Goal: Transaction & Acquisition: Purchase product/service

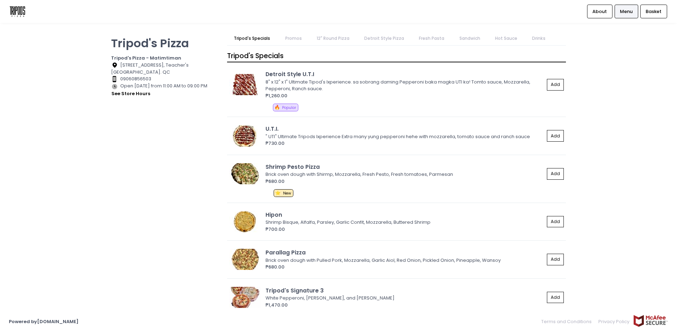
click at [376, 41] on link "Detroit Style Pizza" at bounding box center [385, 38] width 54 height 13
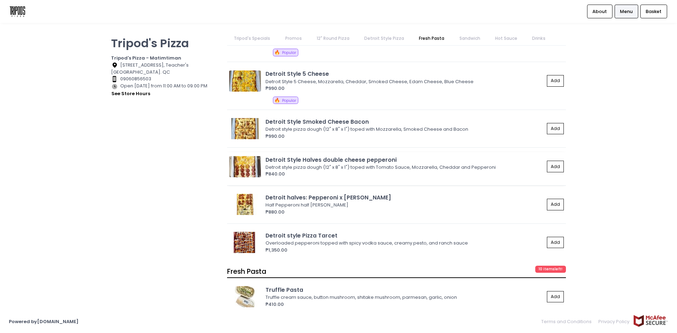
scroll to position [1200, 0]
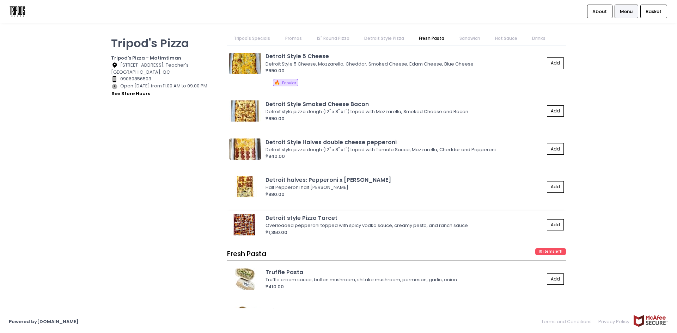
click at [245, 223] on img at bounding box center [245, 224] width 32 height 21
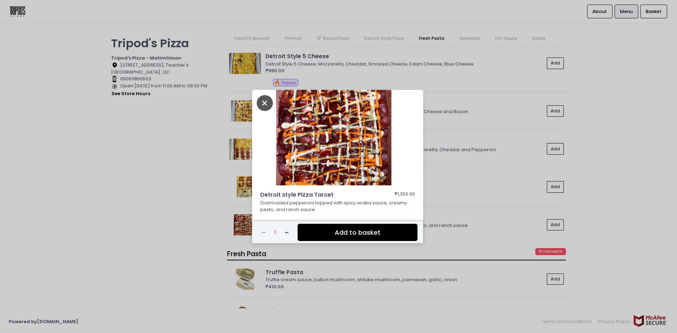
click at [257, 101] on icon "Close" at bounding box center [265, 103] width 16 height 16
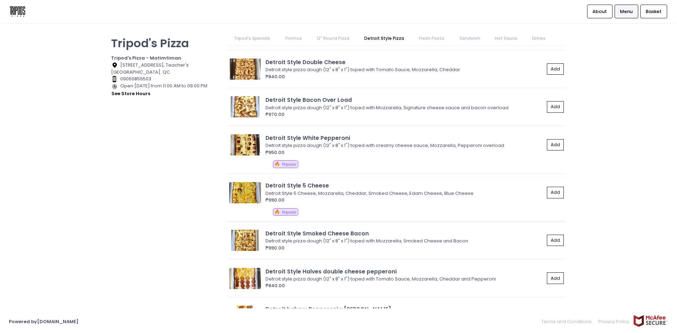
scroll to position [1053, 0]
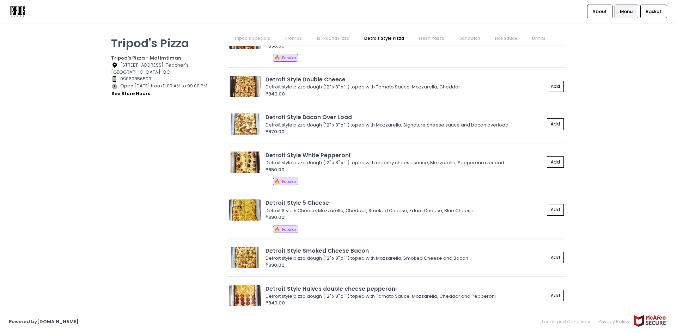
click at [242, 209] on img at bounding box center [245, 210] width 32 height 21
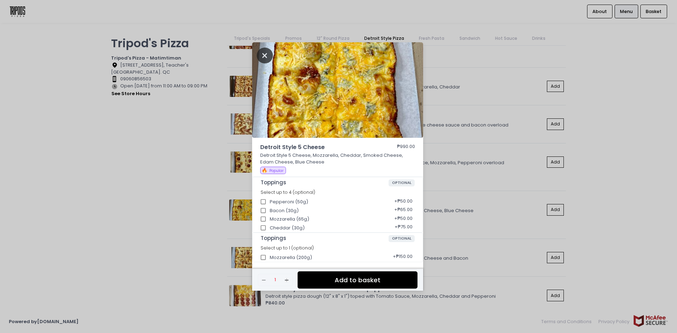
click at [266, 63] on icon "Close" at bounding box center [265, 56] width 16 height 16
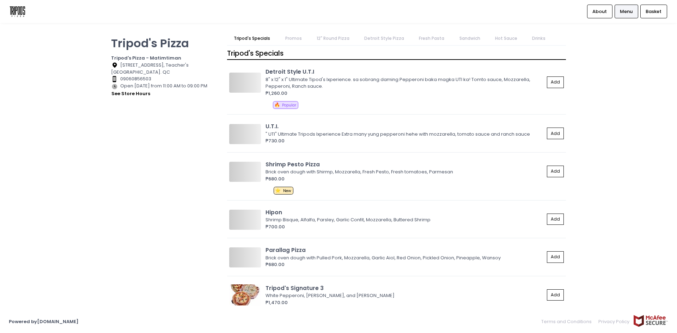
scroll to position [0, 0]
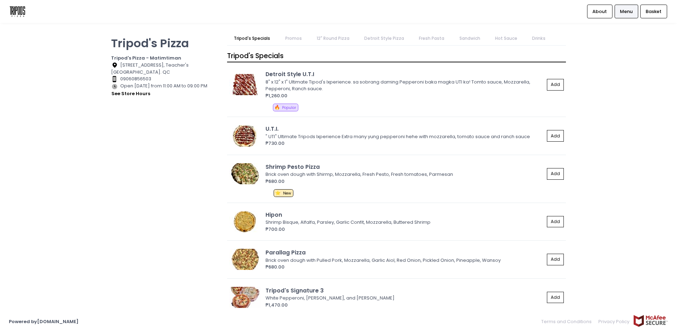
click at [288, 39] on link "Promos" at bounding box center [293, 38] width 30 height 13
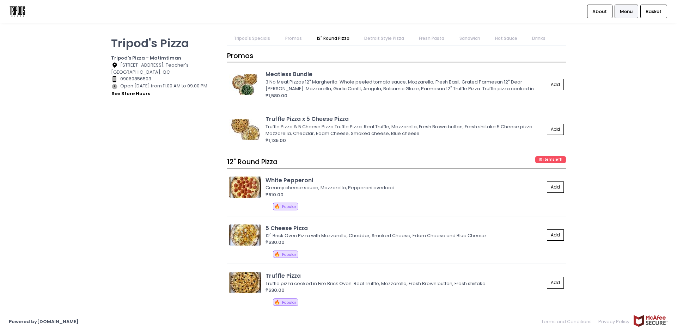
click at [346, 39] on link "12" Round Pizza" at bounding box center [333, 38] width 47 height 13
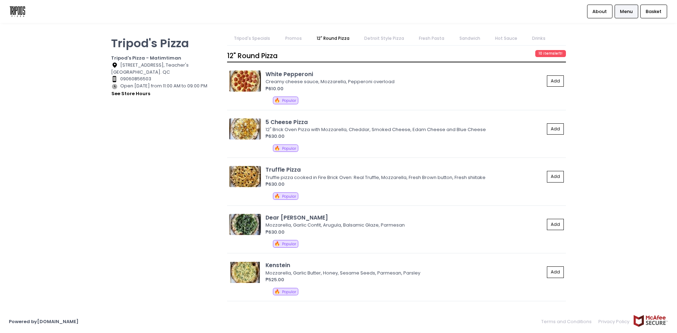
drag, startPoint x: 363, startPoint y: 39, endPoint x: 375, endPoint y: 39, distance: 12.0
click at [365, 39] on link "Detroit Style Pizza" at bounding box center [385, 38] width 54 height 13
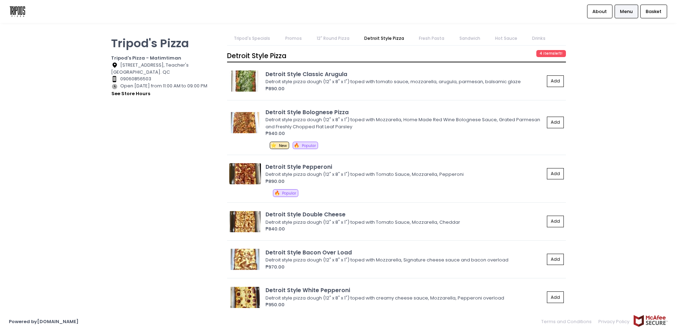
click at [427, 36] on link "Fresh Pasta" at bounding box center [431, 38] width 39 height 13
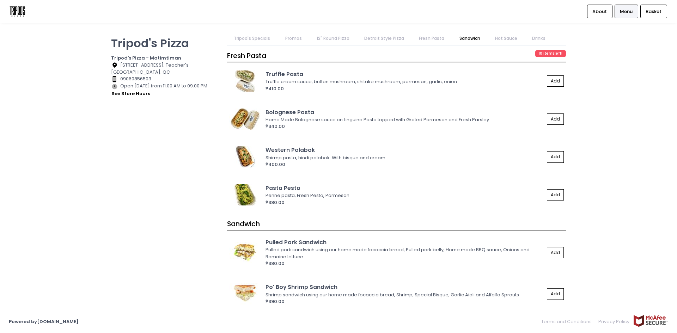
click at [507, 38] on link "Hot Sauce" at bounding box center [506, 38] width 36 height 13
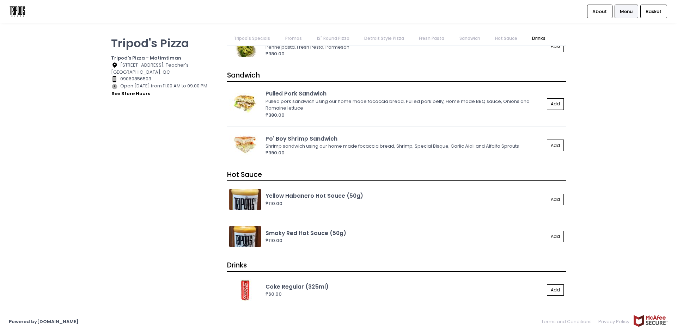
click at [518, 38] on link "Hot Sauce" at bounding box center [506, 38] width 36 height 13
click at [529, 37] on link "Drinks" at bounding box center [538, 38] width 27 height 13
